Goal: Task Accomplishment & Management: Complete application form

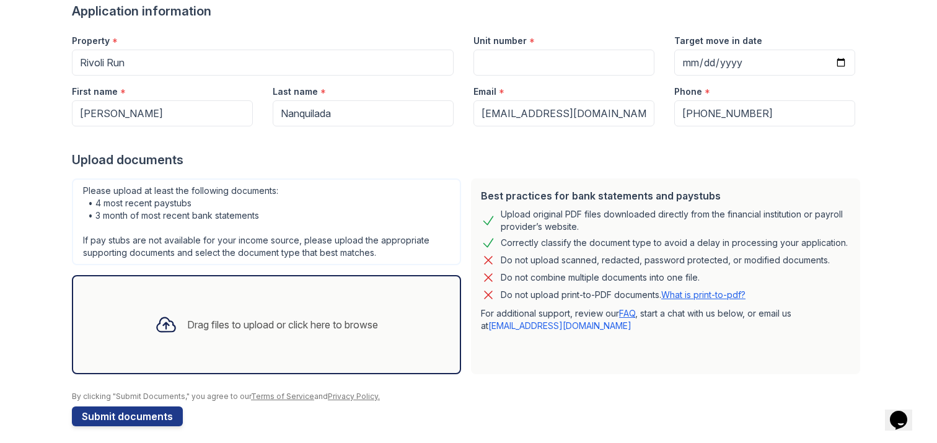
scroll to position [78, 0]
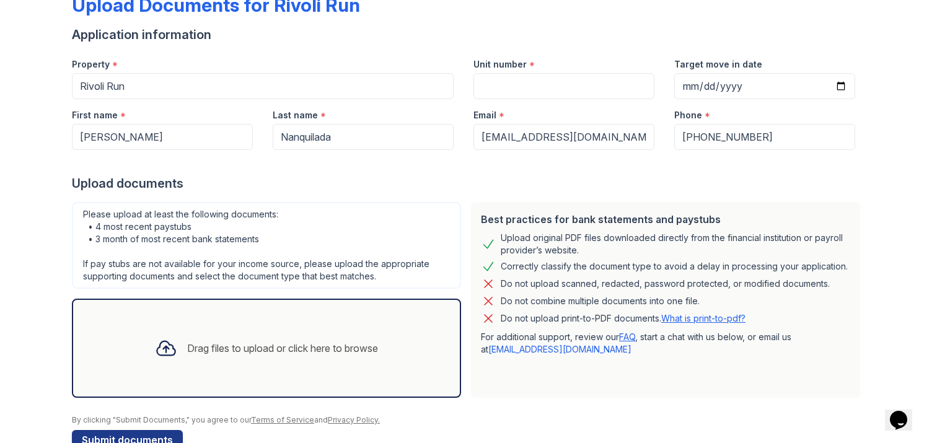
click at [115, 4] on div "Upload Documents for Rivoli Run" at bounding box center [216, 5] width 288 height 22
click at [260, 338] on div "Drag files to upload or click here to browse" at bounding box center [266, 348] width 243 height 42
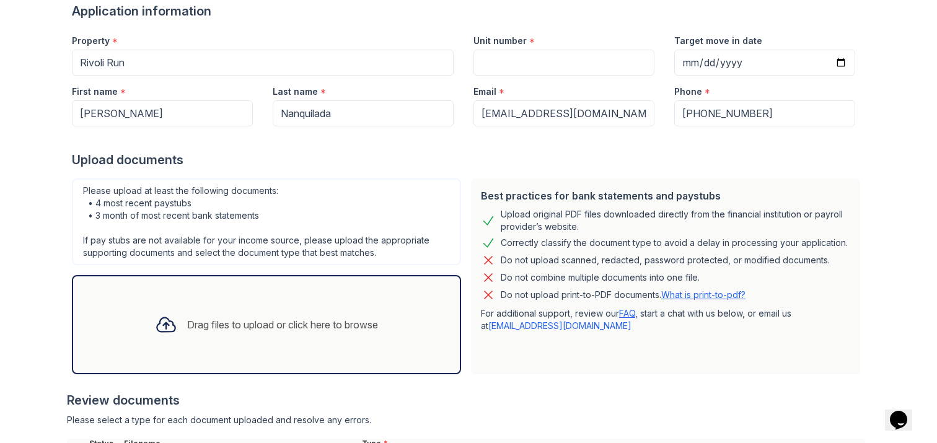
scroll to position [226, 0]
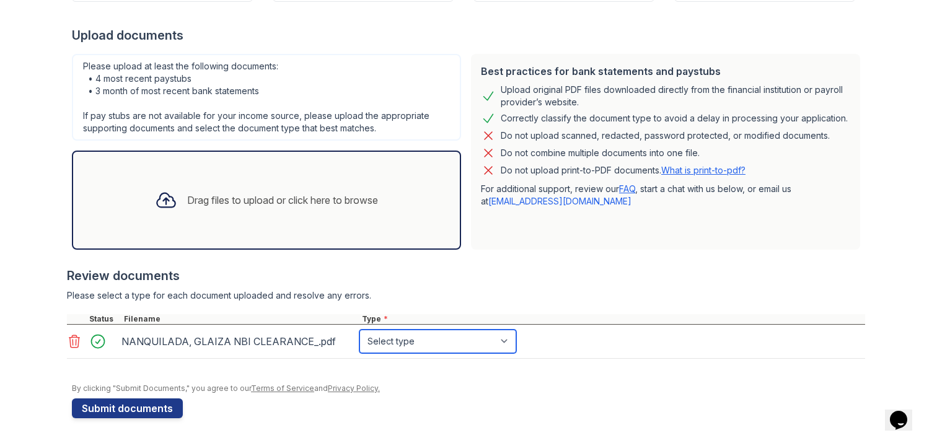
select select "paystub"
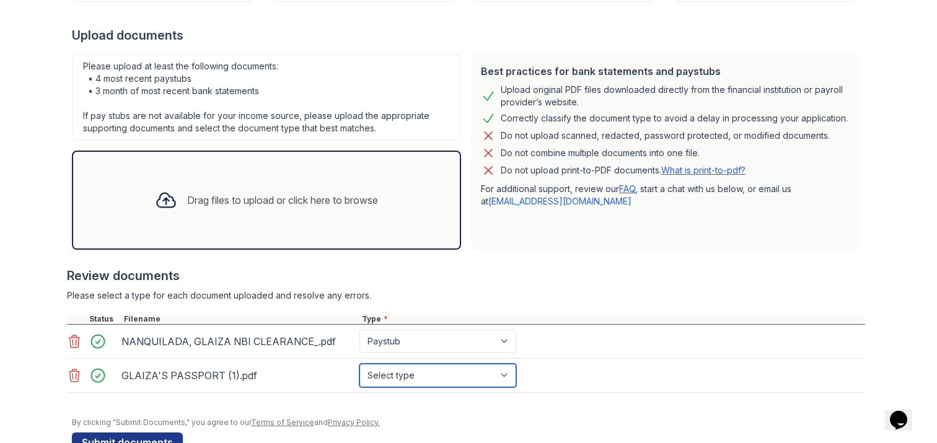
select select "paystub"
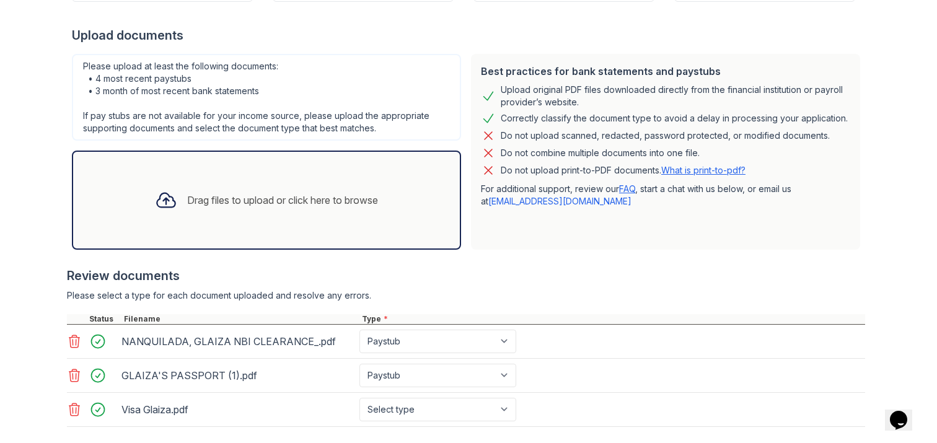
scroll to position [229, 0]
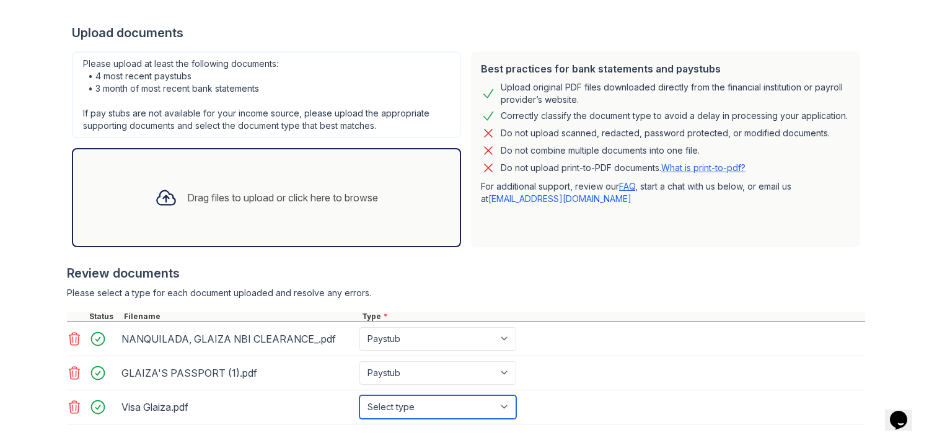
select select "paystub"
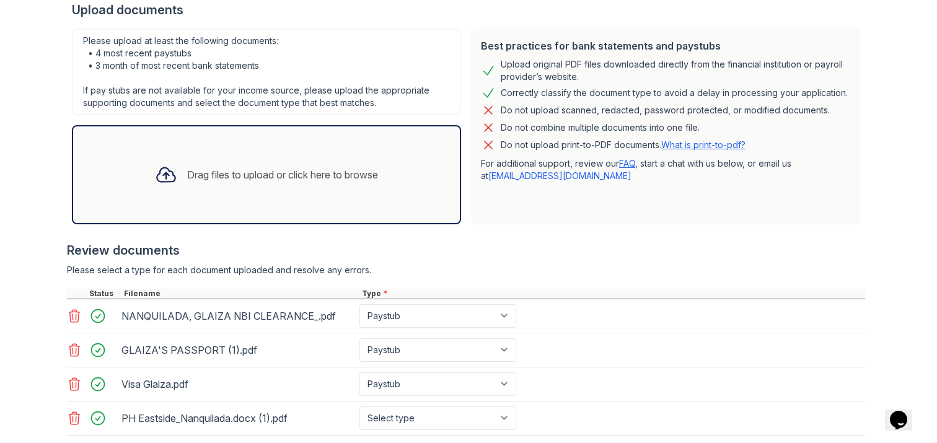
scroll to position [278, 0]
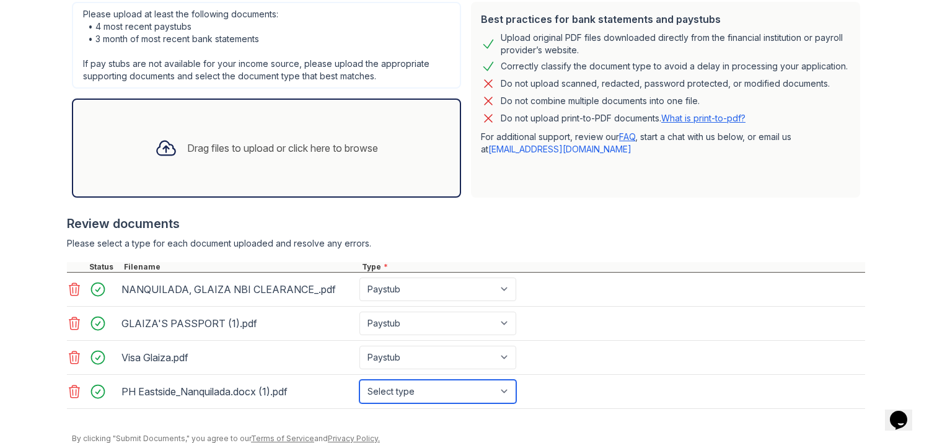
click at [411, 390] on select "Select type Paystub Bank Statement Offer Letter Tax Documents Benefit Award Let…" at bounding box center [438, 392] width 157 height 24
select select "paystub"
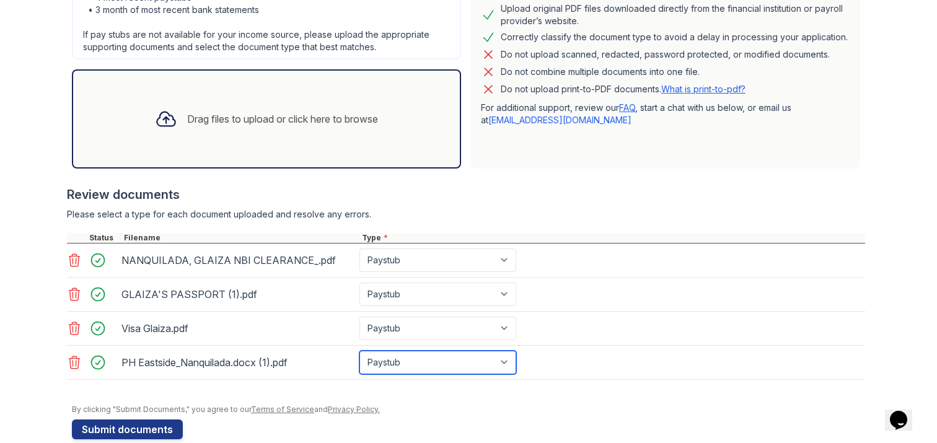
scroll to position [329, 0]
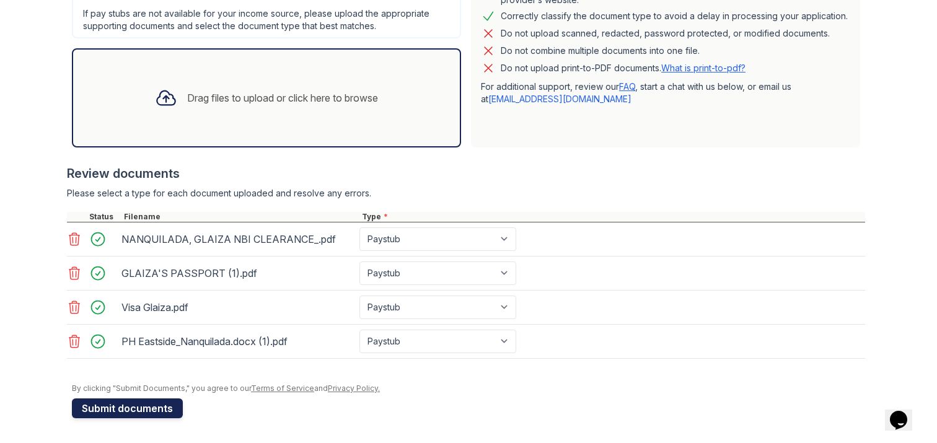
click at [123, 409] on button "Submit documents" at bounding box center [127, 409] width 111 height 20
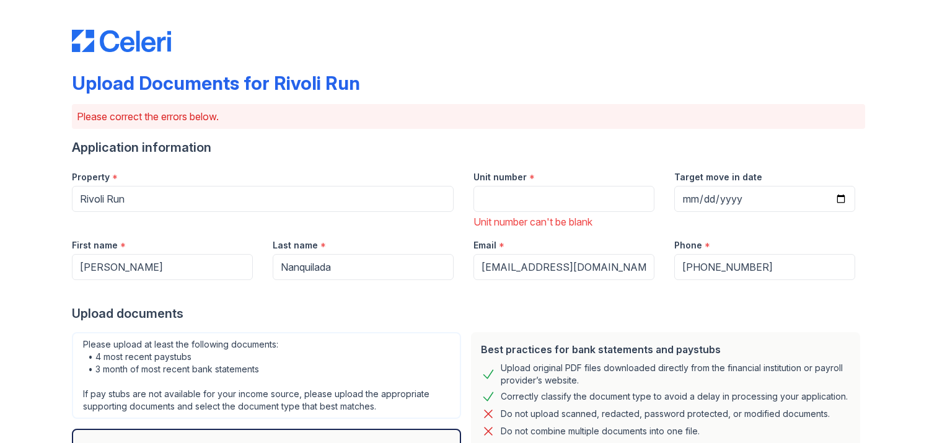
scroll to position [28, 0]
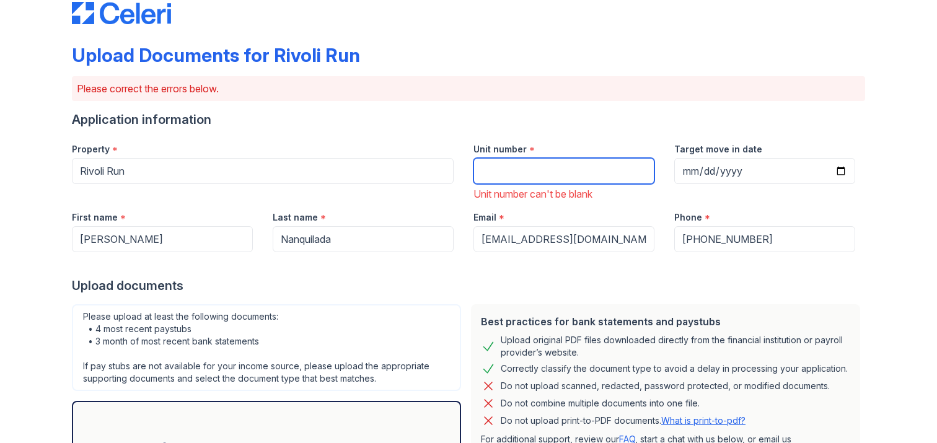
click at [540, 162] on input "Unit number" at bounding box center [564, 171] width 181 height 26
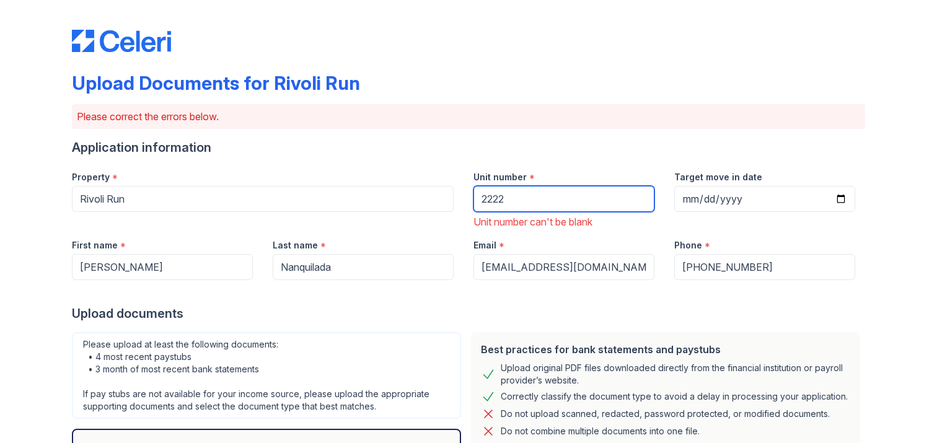
scroll to position [439, 0]
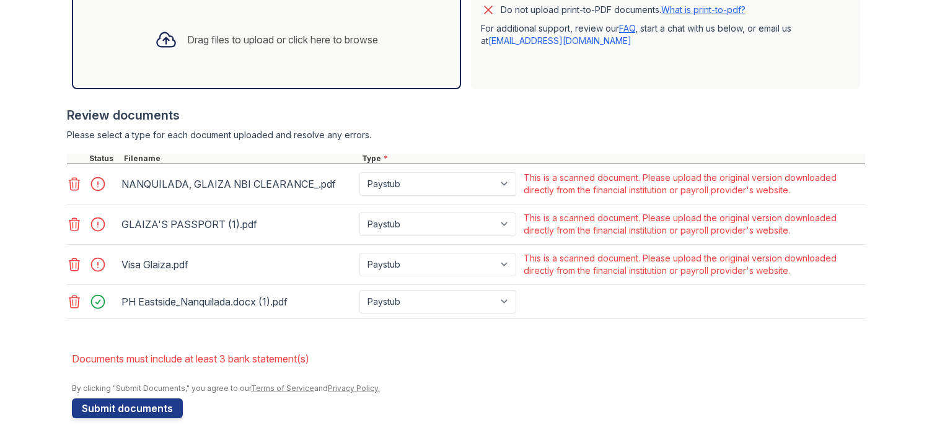
type input "2222"
click at [137, 402] on button "Submit documents" at bounding box center [127, 409] width 111 height 20
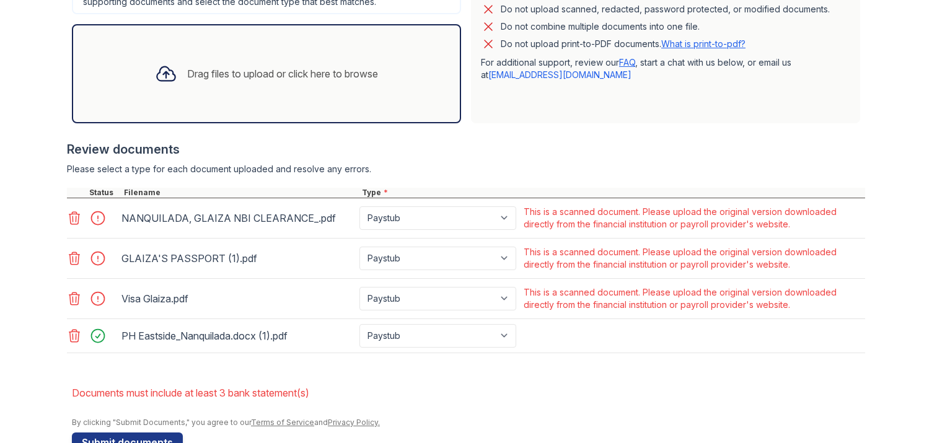
scroll to position [414, 0]
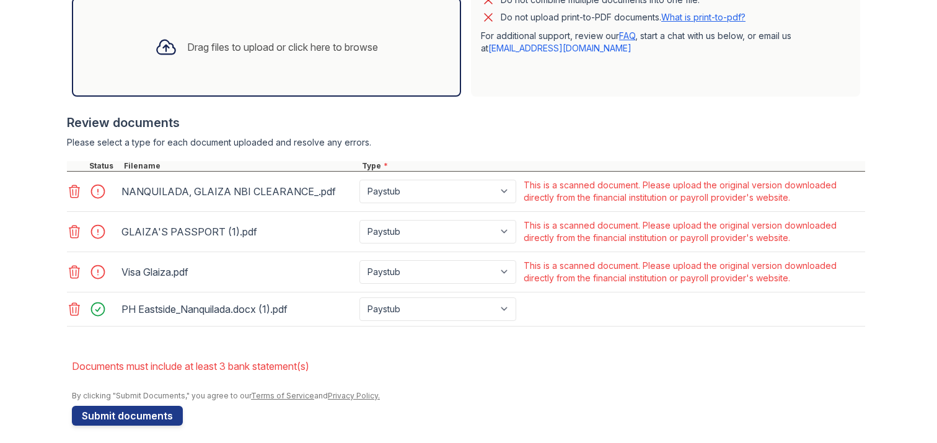
click at [74, 269] on icon at bounding box center [74, 272] width 11 height 12
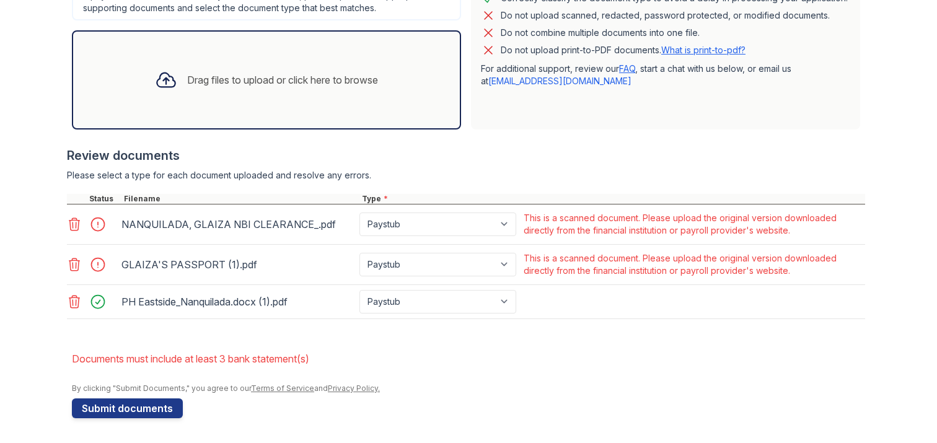
click at [68, 262] on icon at bounding box center [74, 264] width 15 height 15
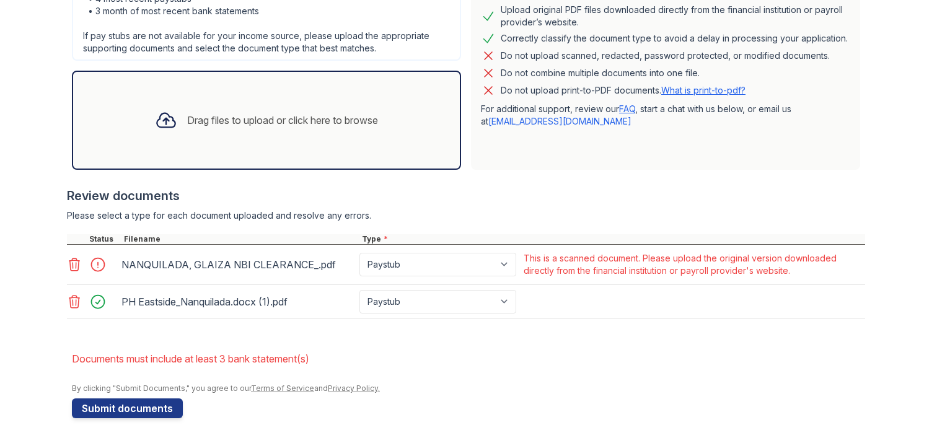
scroll to position [341, 0]
click at [69, 261] on icon at bounding box center [74, 264] width 15 height 15
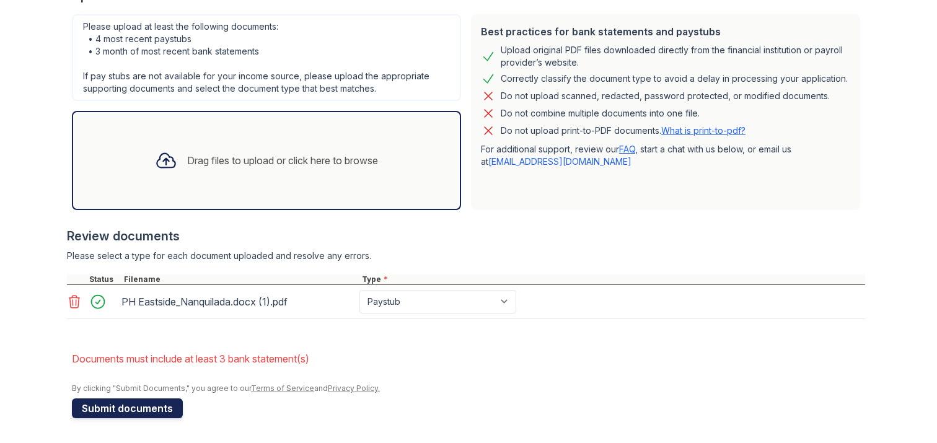
click at [139, 406] on button "Submit documents" at bounding box center [127, 409] width 111 height 20
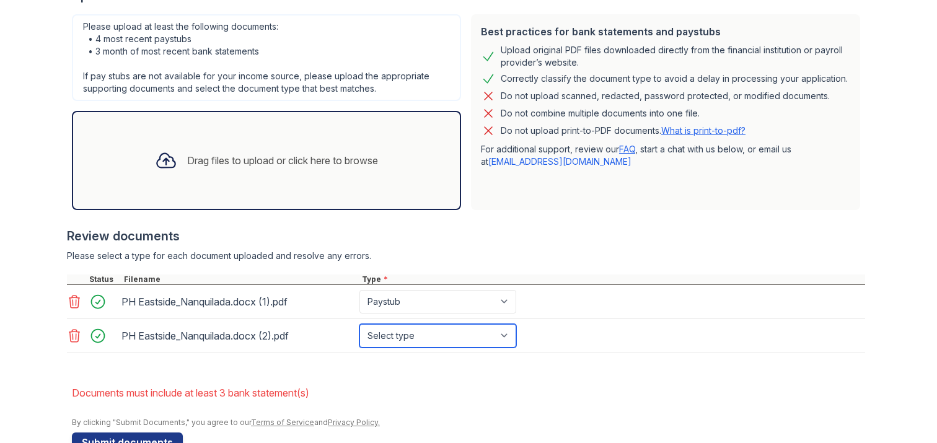
select select "offer_letter"
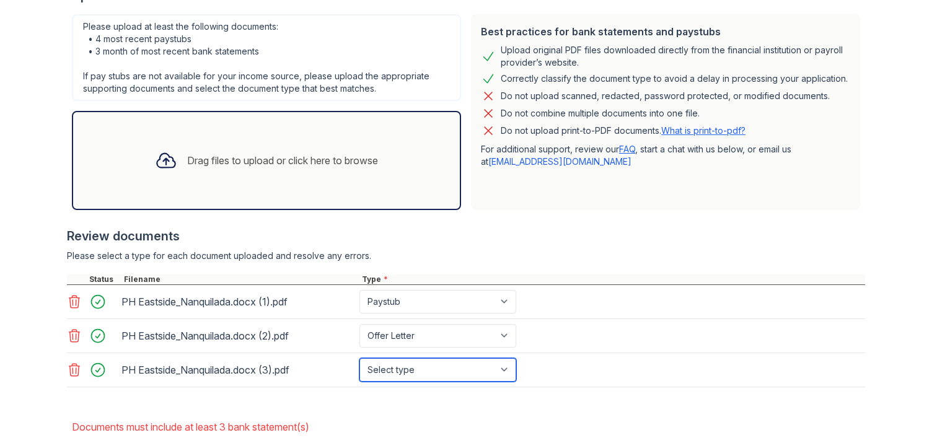
select select "paystub"
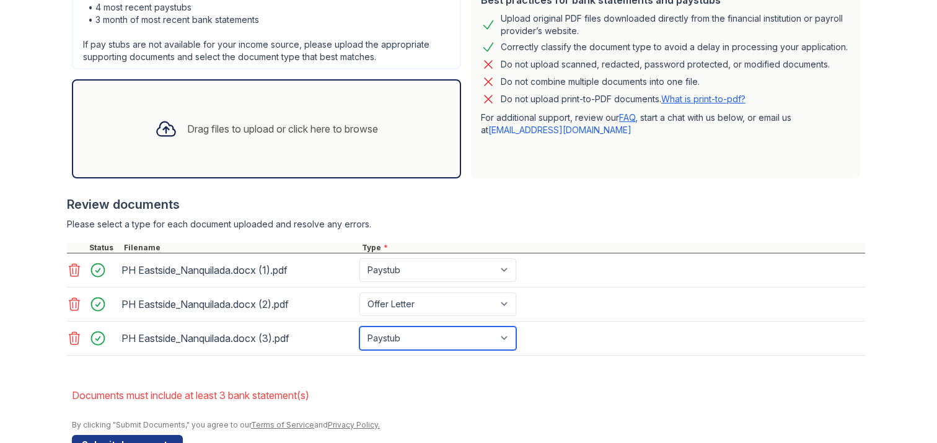
scroll to position [369, 0]
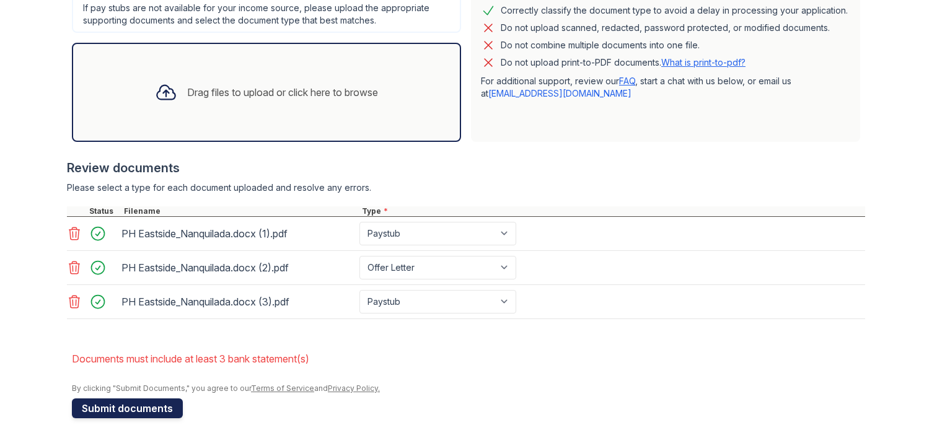
click at [113, 407] on button "Submit documents" at bounding box center [127, 409] width 111 height 20
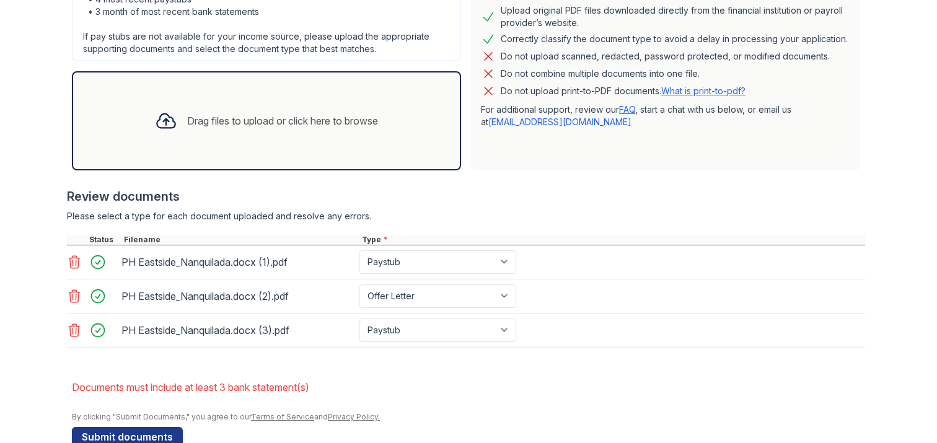
scroll to position [343, 0]
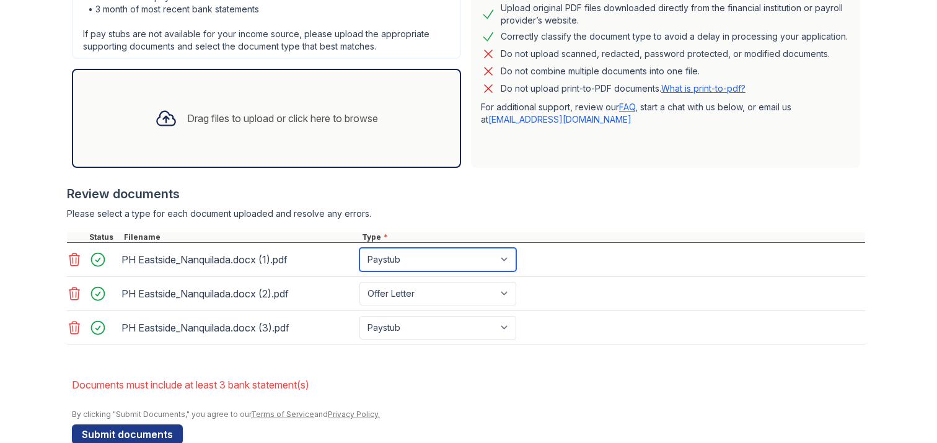
select select "bank_statement"
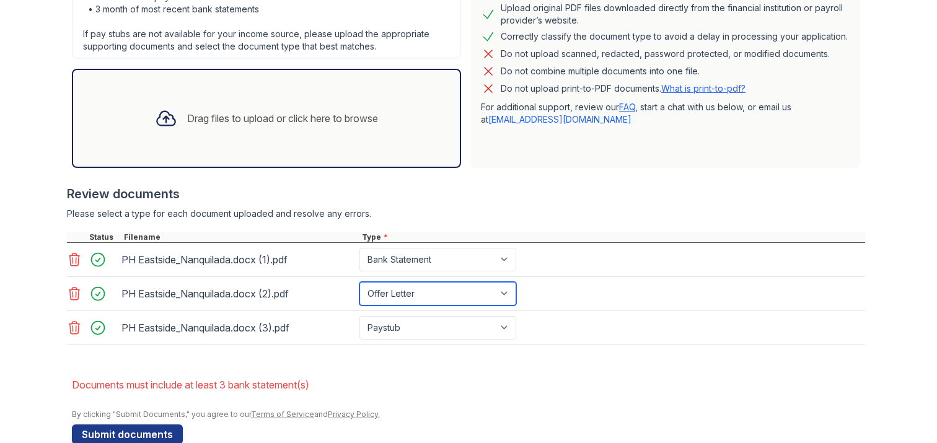
select select "bank_statement"
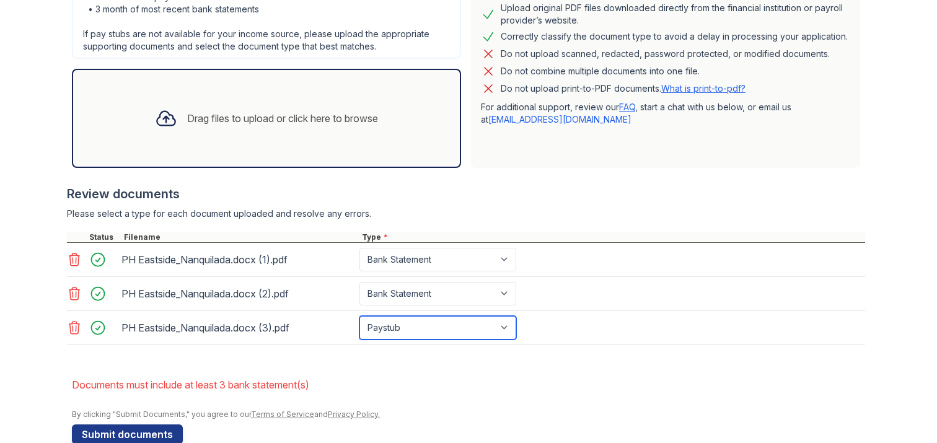
select select "bank_statement"
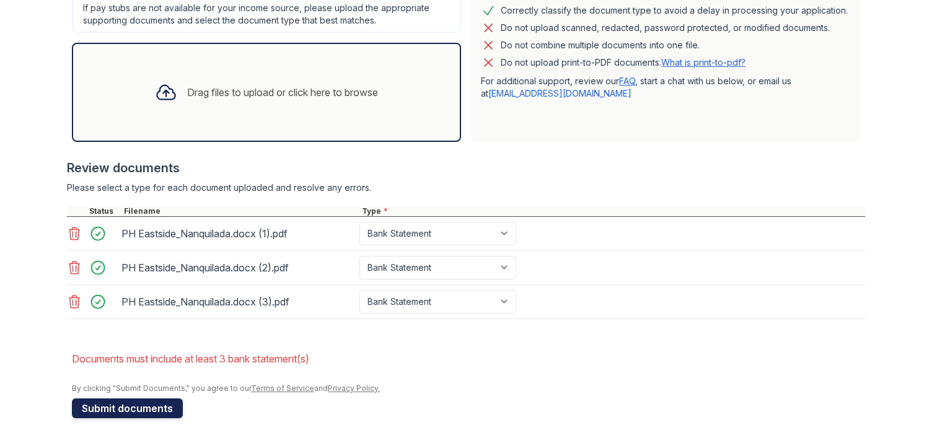
click at [135, 409] on button "Submit documents" at bounding box center [127, 409] width 111 height 20
